Goal: Check status: Check status

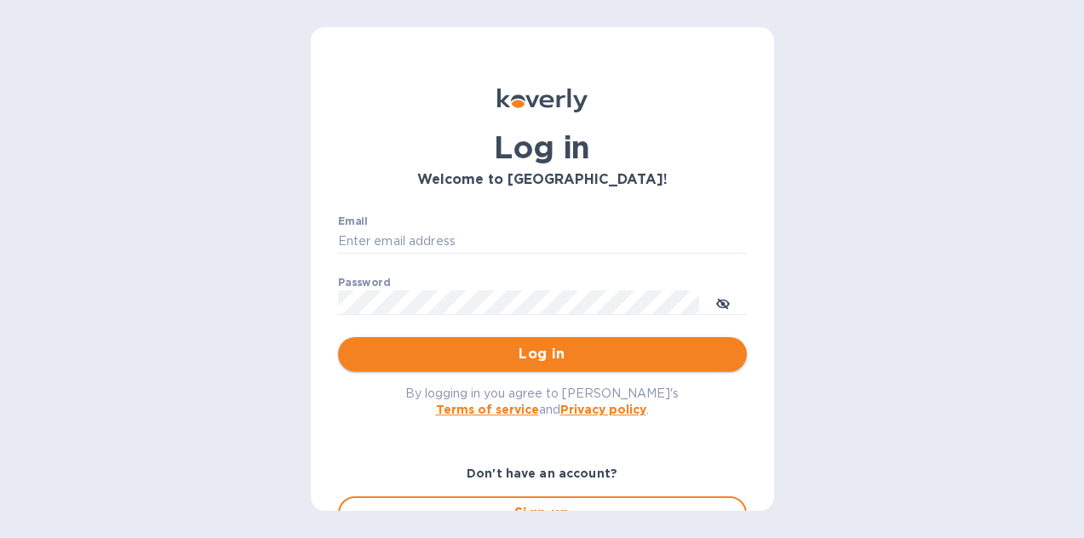
type input "hangtimewine@aol.com"
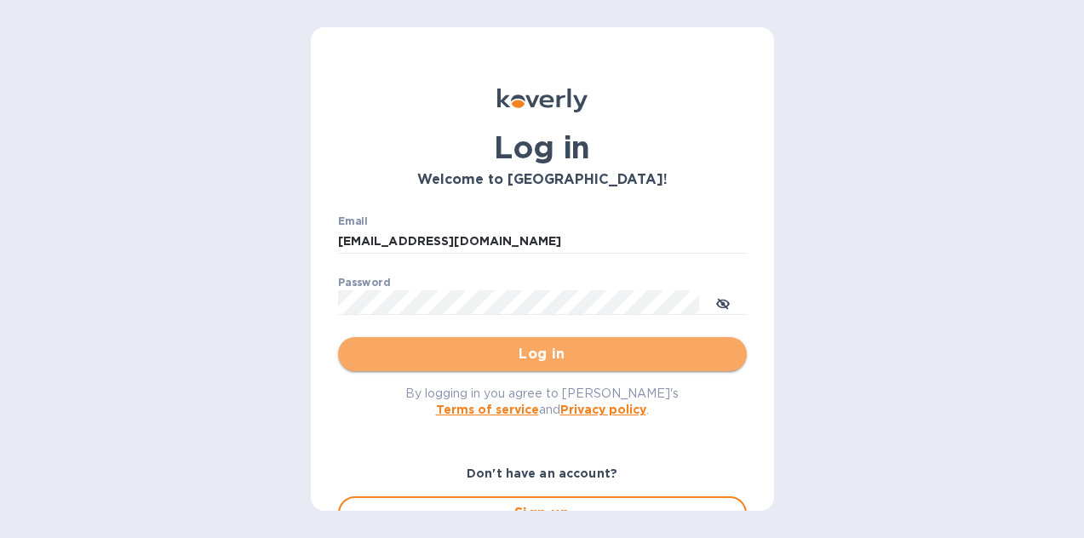
click at [558, 367] on button "Log in" at bounding box center [542, 354] width 409 height 34
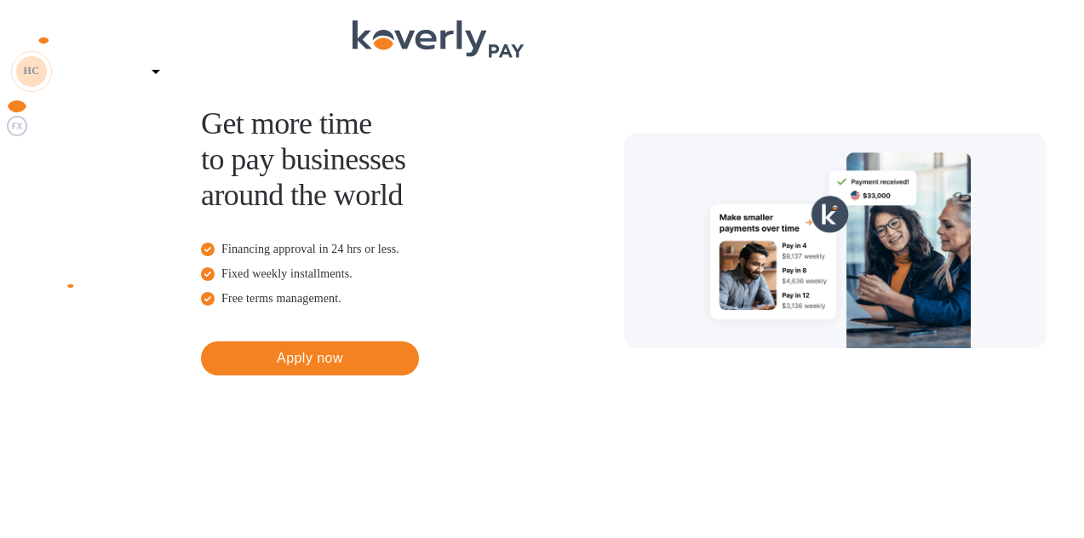
click at [18, 181] on img at bounding box center [17, 170] width 20 height 20
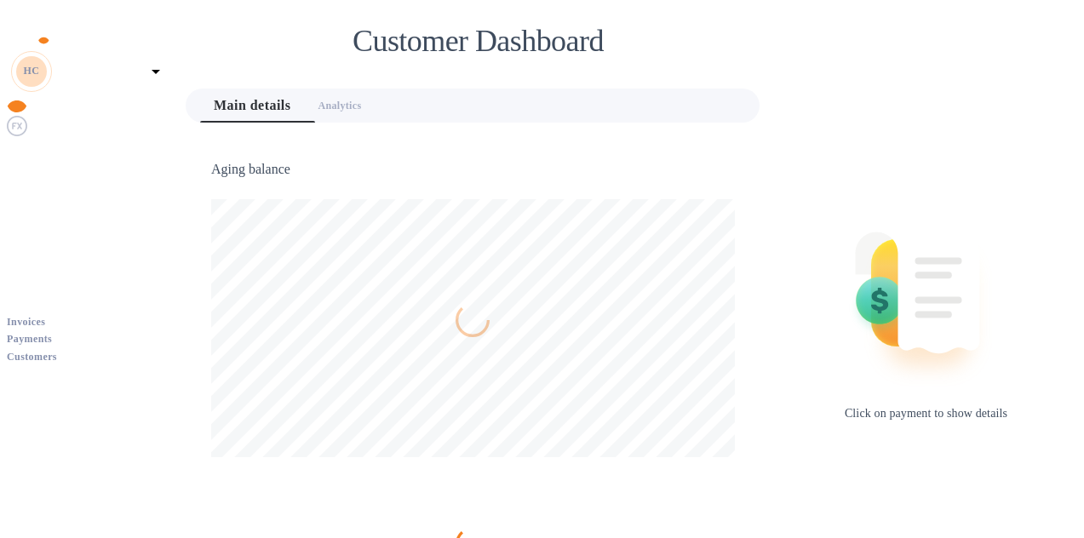
scroll to position [368, 575]
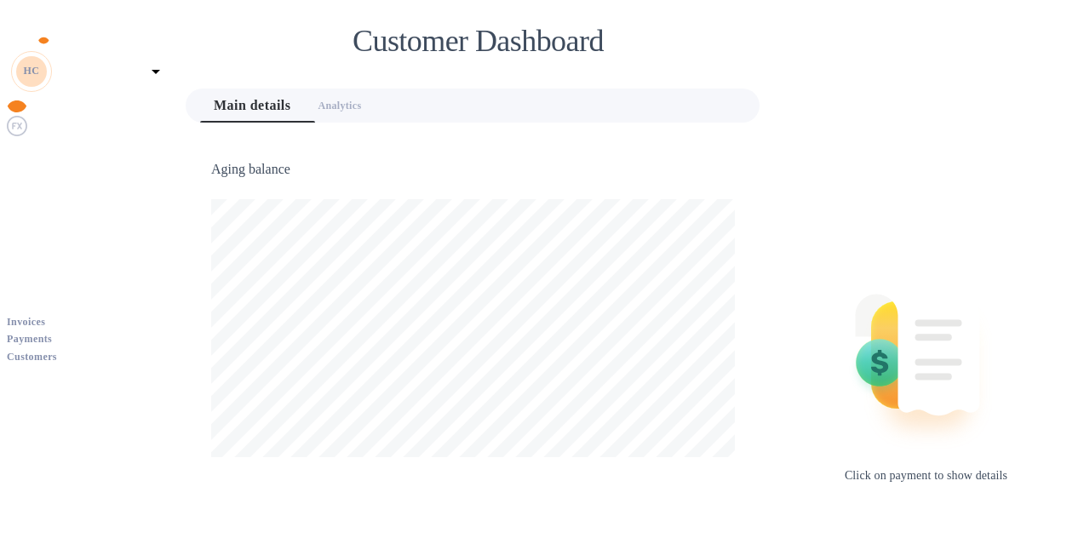
click at [52, 333] on b "Payments" at bounding box center [29, 339] width 45 height 12
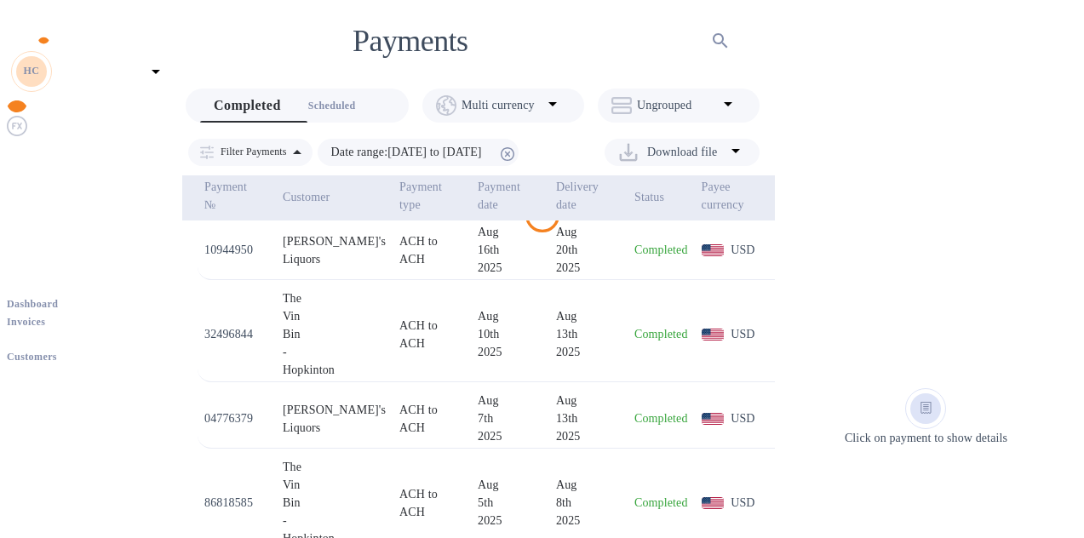
click at [342, 97] on span "Scheduled 0" at bounding box center [332, 106] width 48 height 18
